Goal: Task Accomplishment & Management: Use online tool/utility

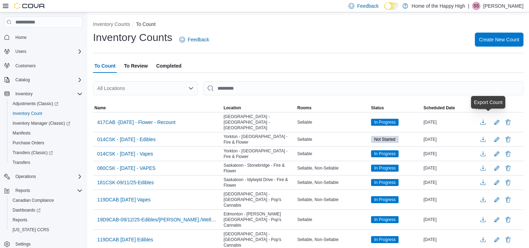
scroll to position [17, 0]
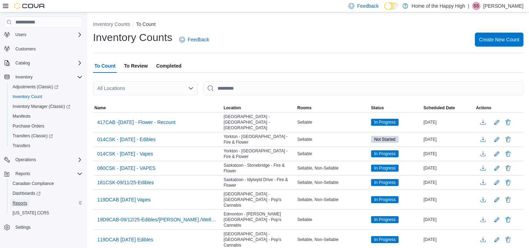
click at [26, 204] on span "Reports" at bounding box center [20, 203] width 15 height 6
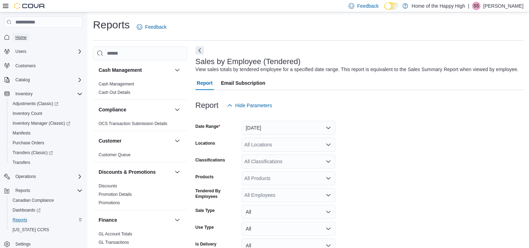
click at [21, 37] on span "Home" at bounding box center [20, 38] width 11 height 6
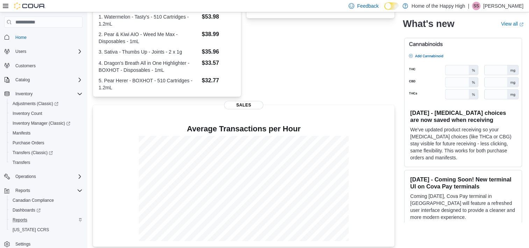
scroll to position [172, 0]
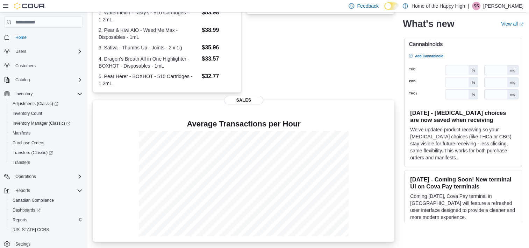
click at [249, 99] on span "Sales" at bounding box center [243, 100] width 39 height 8
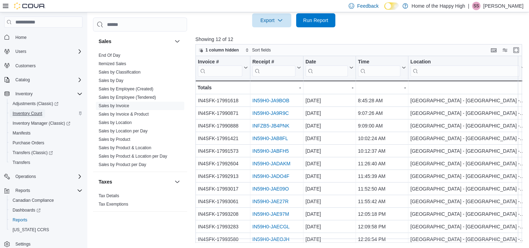
click at [27, 116] on span "Inventory Count" at bounding box center [28, 113] width 30 height 8
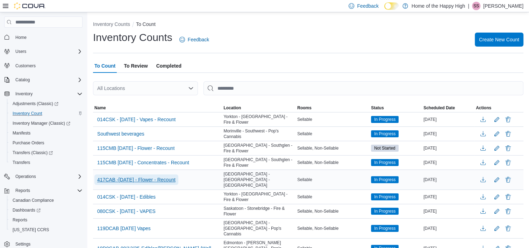
click at [143, 176] on span "417CAB -[DATE] - Flower - Recount" at bounding box center [136, 179] width 78 height 7
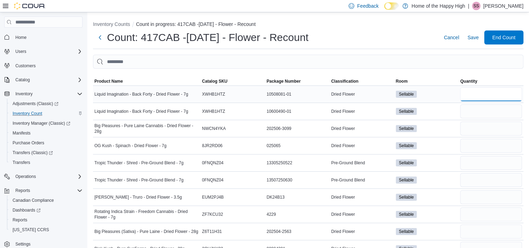
click at [489, 95] on input "number" at bounding box center [491, 94] width 62 height 14
type input "*"
click at [479, 114] on input "number" at bounding box center [491, 111] width 62 height 14
type input "**"
click at [480, 125] on input "number" at bounding box center [491, 128] width 62 height 14
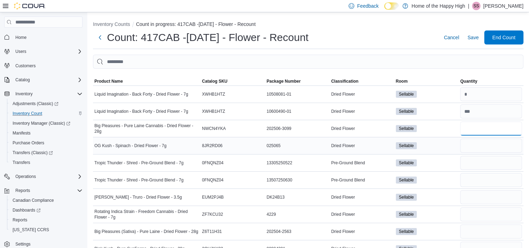
type input "*"
click at [477, 144] on input "number" at bounding box center [491, 145] width 62 height 14
type input "*"
click at [484, 161] on input "number" at bounding box center [491, 163] width 62 height 14
type input "*"
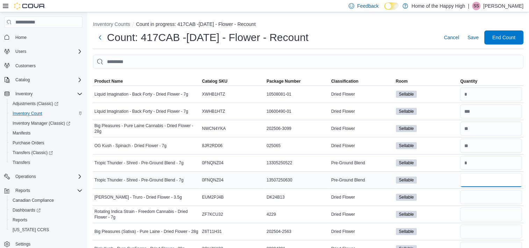
click at [478, 180] on input "number" at bounding box center [491, 180] width 62 height 14
type input "**"
click at [477, 202] on input "number" at bounding box center [491, 197] width 62 height 14
type input "*"
click at [479, 213] on input "number" at bounding box center [491, 214] width 62 height 14
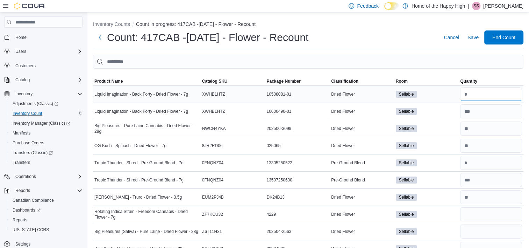
click at [477, 91] on input "number" at bounding box center [491, 94] width 62 height 14
drag, startPoint x: 489, startPoint y: 197, endPoint x: 456, endPoint y: 110, distance: 92.7
